Goal: Task Accomplishment & Management: Complete application form

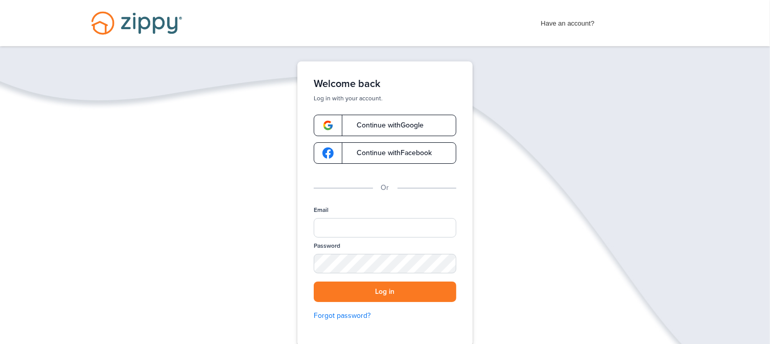
click at [393, 123] on span "Continue with Google" at bounding box center [385, 125] width 77 height 7
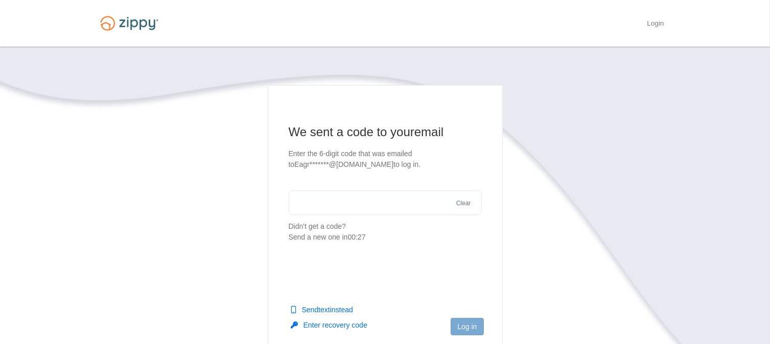
click at [329, 206] on input "text" at bounding box center [385, 202] width 193 height 25
type input "******"
click at [462, 324] on button "Log in" at bounding box center [467, 326] width 33 height 17
